Goal: Task Accomplishment & Management: Manage account settings

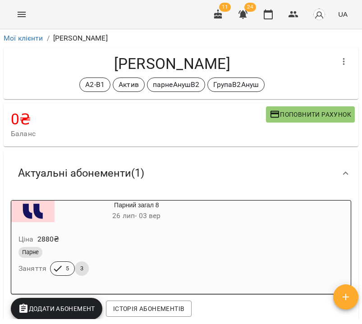
click at [33, 43] on li "Мої клієнти" at bounding box center [24, 38] width 40 height 11
click at [32, 39] on link "Мої клієнти" at bounding box center [24, 38] width 40 height 9
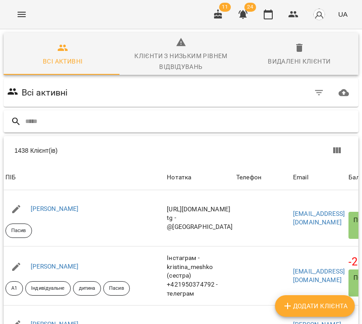
click at [222, 122] on input "text" at bounding box center [189, 121] width 329 height 15
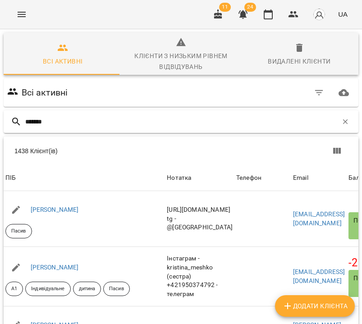
type input "*******"
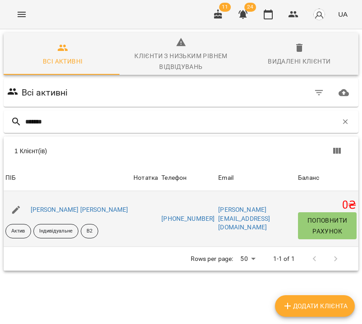
click at [69, 214] on div "[PERSON_NAME] [PERSON_NAME]" at bounding box center [79, 210] width 101 height 13
click at [69, 209] on link "[PERSON_NAME] [PERSON_NAME]" at bounding box center [80, 209] width 98 height 7
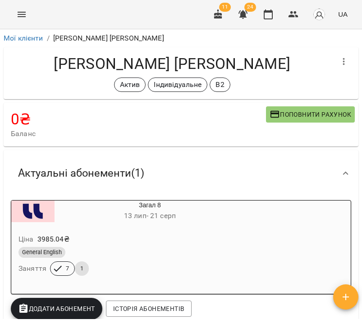
scroll to position [162, 0]
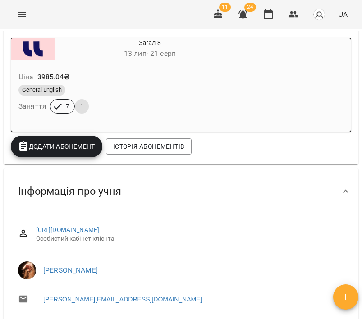
click at [64, 144] on span "Додати Абонемент" at bounding box center [56, 146] width 77 height 11
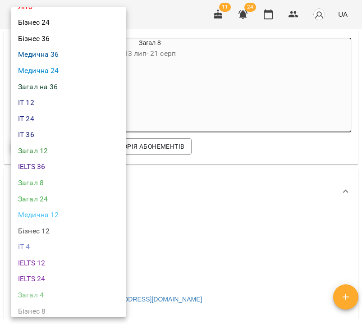
scroll to position [331, 0]
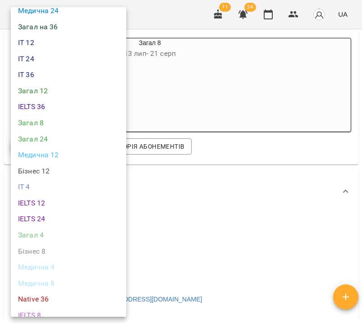
click at [46, 227] on li "Загал 4" at bounding box center [68, 235] width 115 height 16
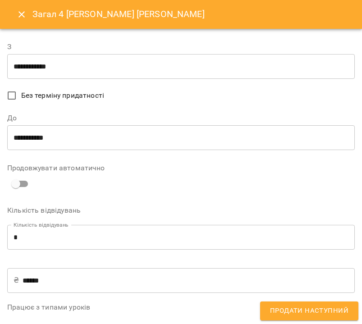
scroll to position [269, 0]
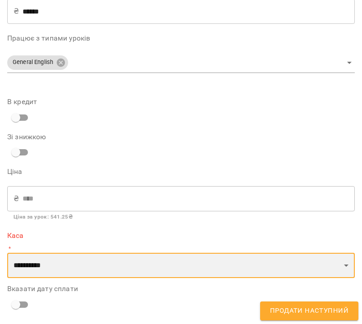
select select "****"
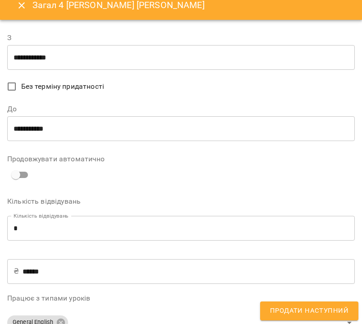
scroll to position [0, 0]
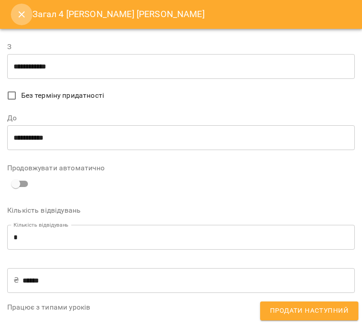
click at [23, 14] on icon "Close" at bounding box center [21, 14] width 11 height 11
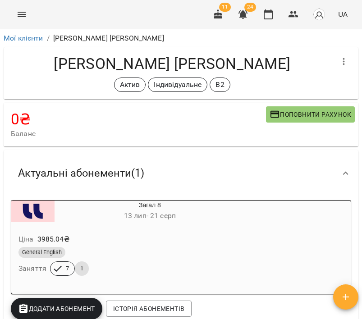
scroll to position [19, 0]
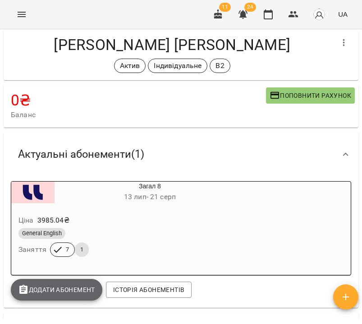
click at [67, 286] on span "Додати Абонемент" at bounding box center [56, 289] width 77 height 11
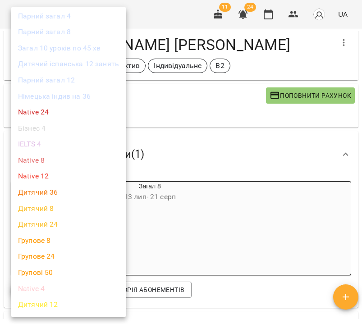
scroll to position [504, 0]
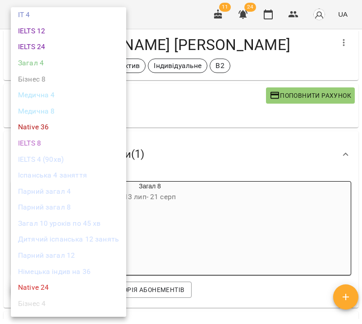
click at [42, 55] on li "Загал 4" at bounding box center [68, 63] width 115 height 16
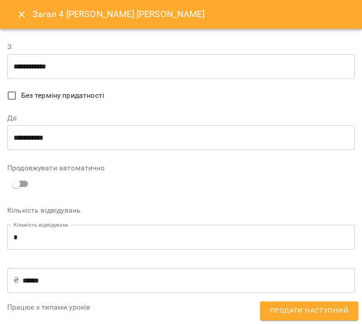
click at [70, 60] on input "**********" at bounding box center [180, 66] width 347 height 25
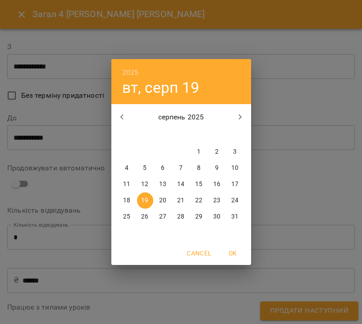
click at [201, 200] on p "22" at bounding box center [198, 200] width 7 height 9
type input "**********"
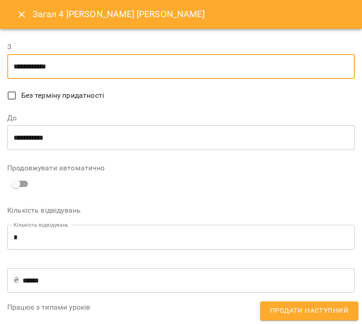
click at [150, 138] on input "**********" at bounding box center [180, 137] width 347 height 25
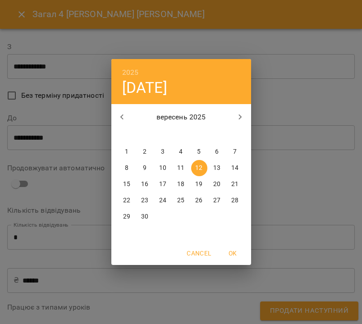
click at [124, 185] on p "15" at bounding box center [126, 184] width 7 height 9
type input "**********"
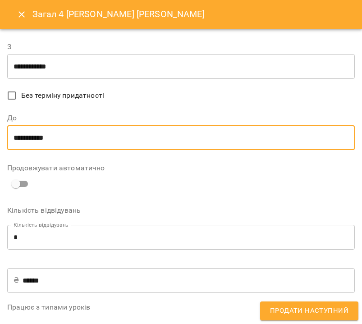
scroll to position [269, 0]
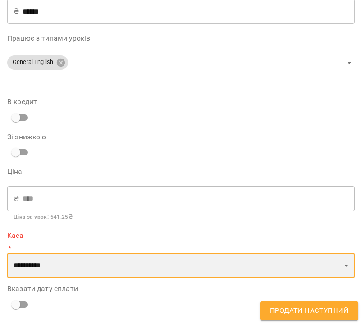
select select "****"
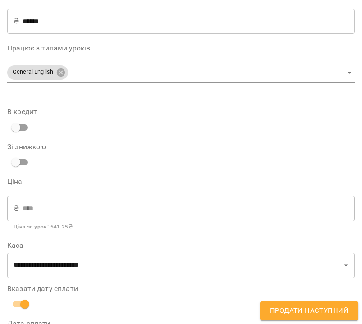
scroll to position [301, 0]
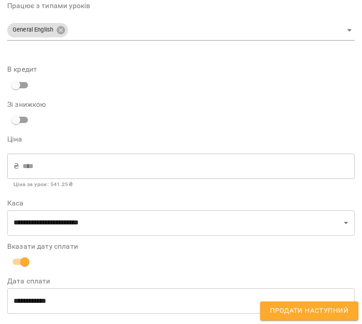
click at [317, 317] on button "Продати наступний" at bounding box center [309, 310] width 98 height 19
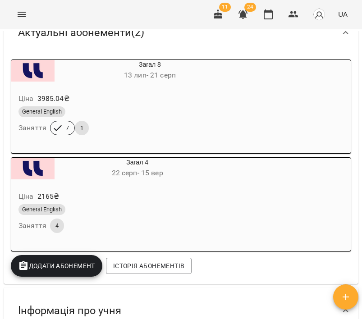
scroll to position [0, 0]
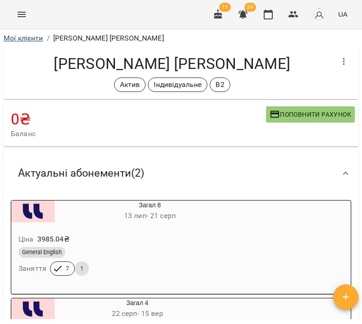
click at [30, 36] on link "Мої клієнти" at bounding box center [24, 38] width 40 height 9
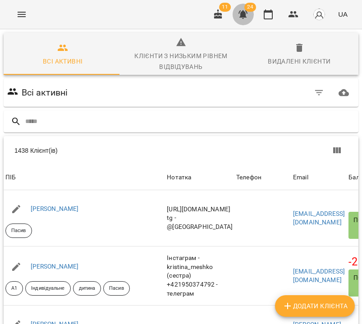
click at [244, 15] on icon "button" at bounding box center [242, 14] width 9 height 9
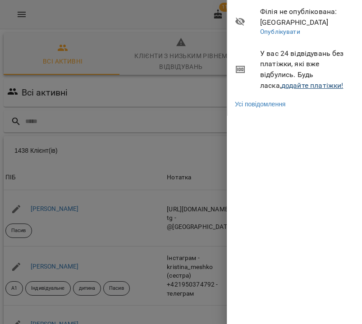
click at [283, 84] on link "додайте платіжки!" at bounding box center [312, 85] width 62 height 9
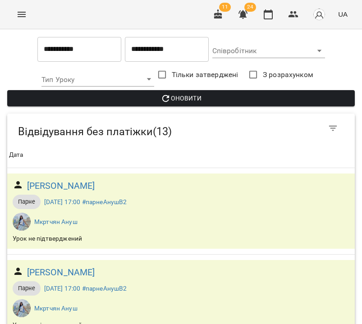
scroll to position [293, 0]
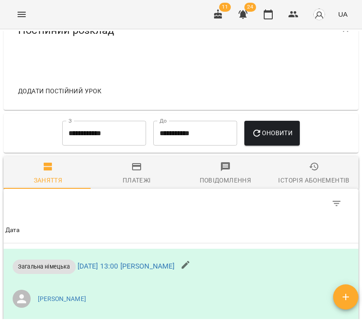
click at [299, 181] on div "Історія абонементів" at bounding box center [313, 180] width 71 height 11
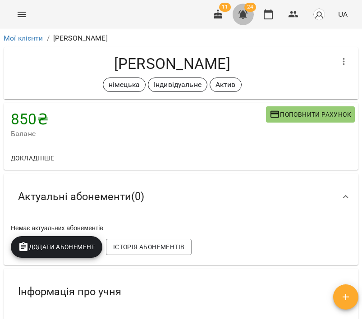
click at [243, 13] on icon "button" at bounding box center [242, 14] width 9 height 9
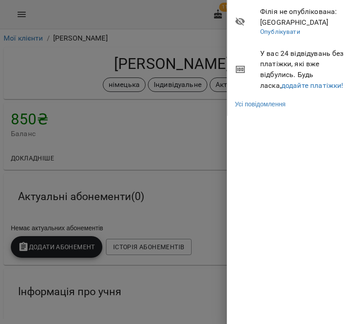
drag, startPoint x: 194, startPoint y: 119, endPoint x: 194, endPoint y: 150, distance: 31.1
click at [194, 127] on div at bounding box center [181, 162] width 362 height 324
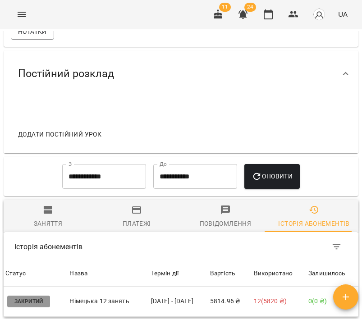
scroll to position [669, 0]
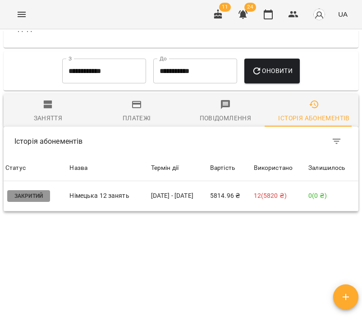
click at [35, 103] on span "Заняття" at bounding box center [48, 111] width 78 height 24
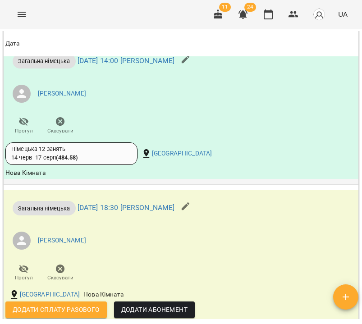
scroll to position [1035, 0]
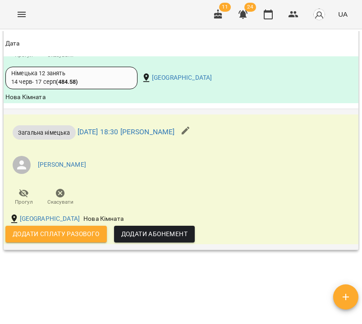
click at [54, 239] on span "Додати сплату разового" at bounding box center [56, 233] width 87 height 11
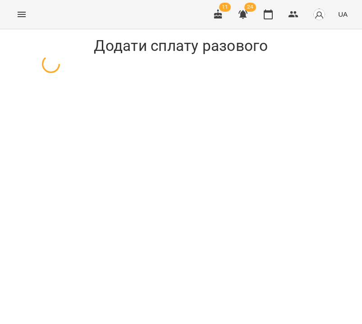
select select "**********"
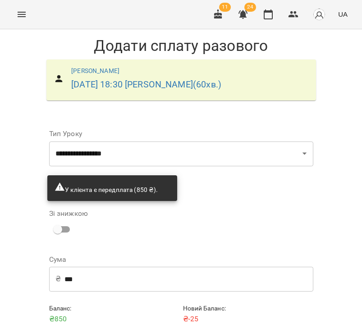
scroll to position [34, 0]
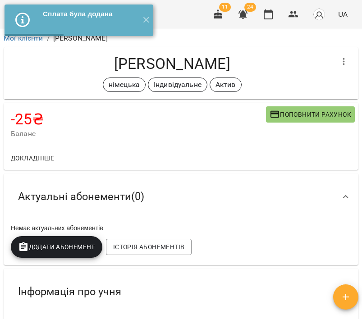
click at [241, 17] on icon "button" at bounding box center [242, 14] width 9 height 9
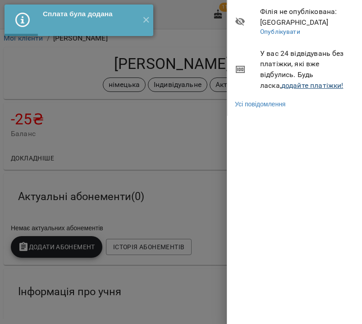
click at [292, 82] on link "додайте платіжки!" at bounding box center [312, 85] width 62 height 9
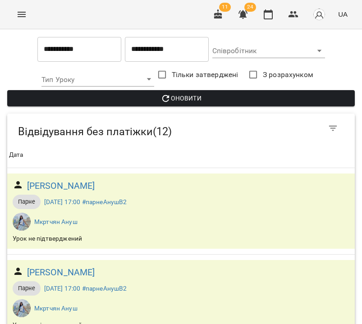
scroll to position [234, 0]
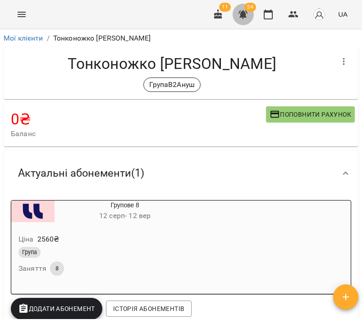
click at [246, 14] on icon "button" at bounding box center [242, 14] width 11 height 11
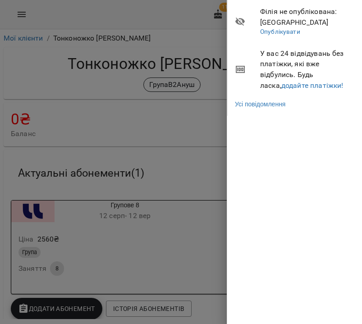
click at [181, 149] on div at bounding box center [181, 162] width 362 height 324
